Goal: Task Accomplishment & Management: Complete application form

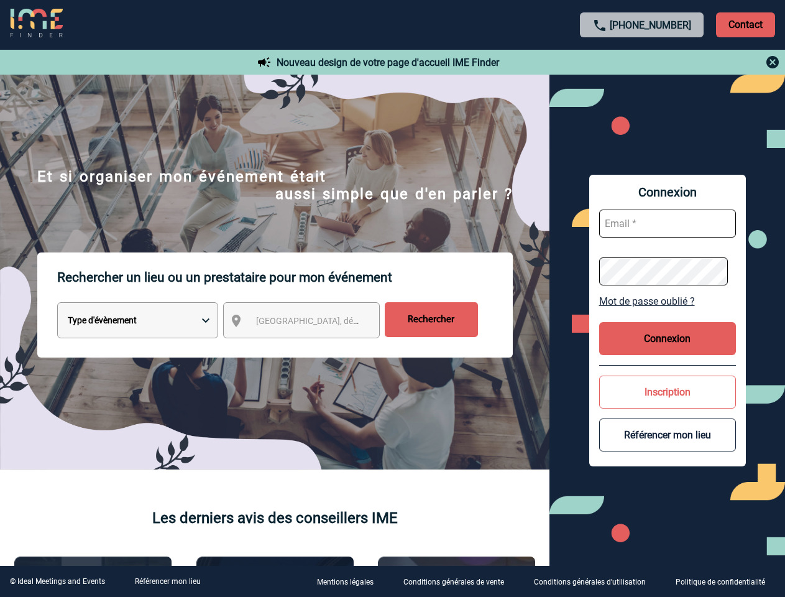
click at [392, 298] on p "Rechercher un lieu ou un prestataire pour mon événement" at bounding box center [285, 277] width 456 height 50
click at [746, 24] on p "Contact" at bounding box center [745, 24] width 59 height 25
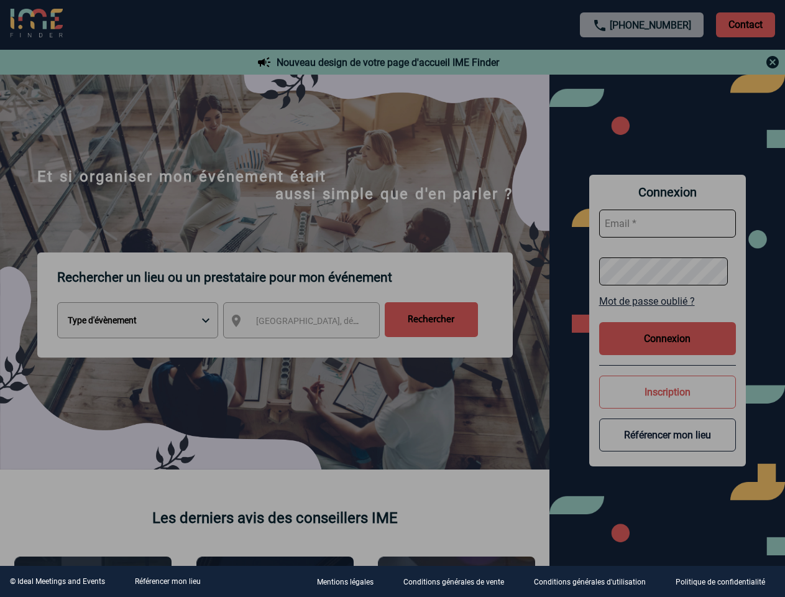
click at [642, 62] on div at bounding box center [392, 298] width 785 height 597
click at [313, 323] on div at bounding box center [392, 298] width 785 height 597
click at [668, 301] on div at bounding box center [392, 298] width 785 height 597
click at [668, 338] on div at bounding box center [392, 298] width 785 height 597
click at [668, 392] on div at bounding box center [392, 298] width 785 height 597
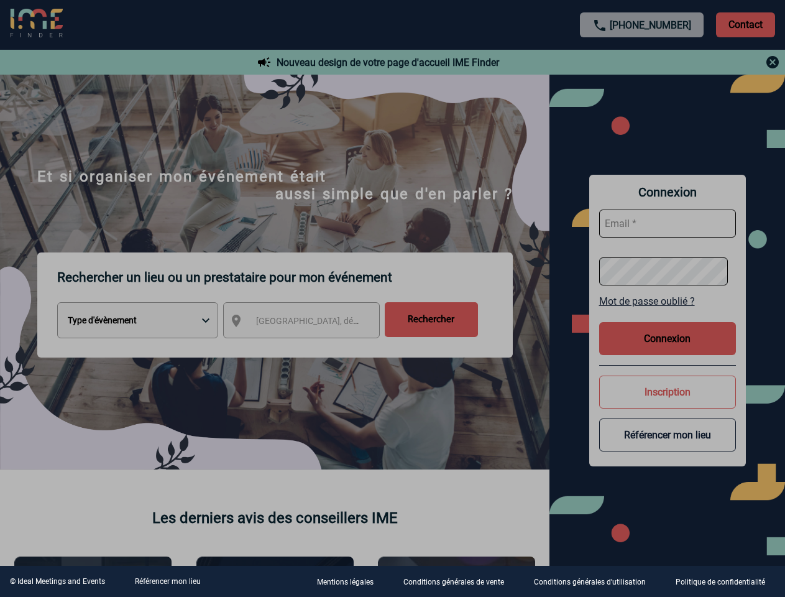
click at [668, 435] on div at bounding box center [392, 298] width 785 height 597
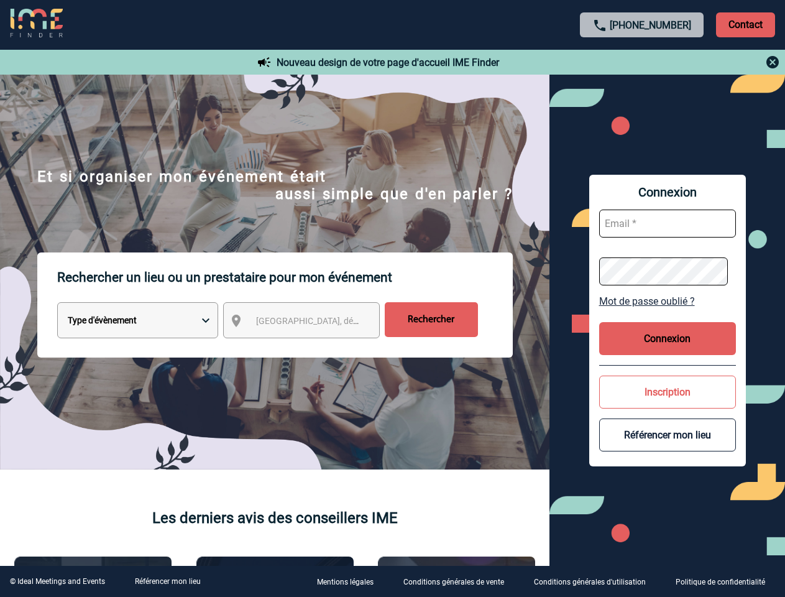
click at [167, 581] on link "Référencer mon lieu" at bounding box center [168, 581] width 66 height 9
